Goal: Navigation & Orientation: Go to known website

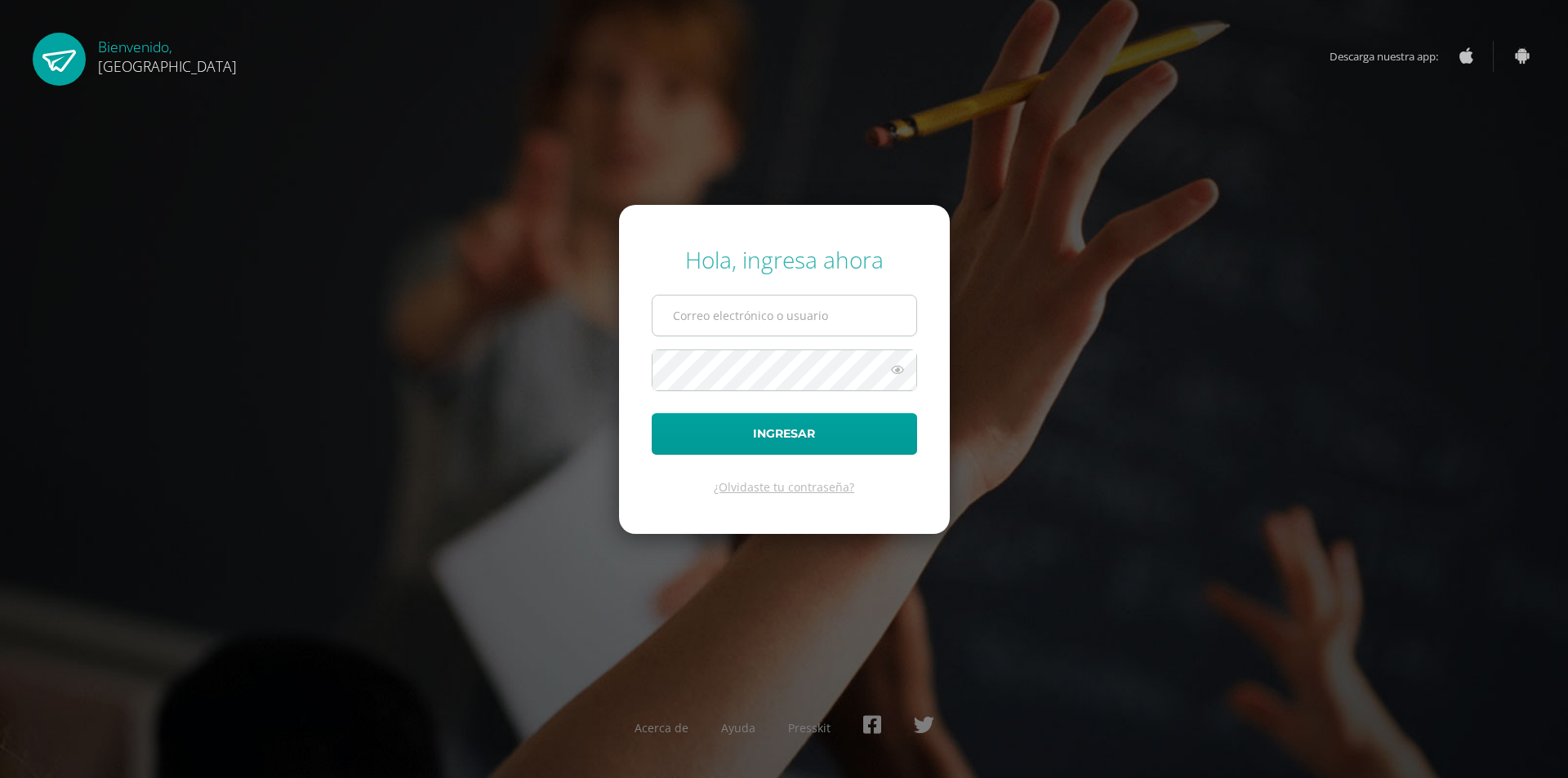
type input "ronyromhmel@gmail.com"
click at [900, 367] on icon at bounding box center [898, 370] width 21 height 19
click at [779, 427] on button "Ingresar" at bounding box center [784, 433] width 266 height 41
